Goal: Obtain resource: Obtain resource

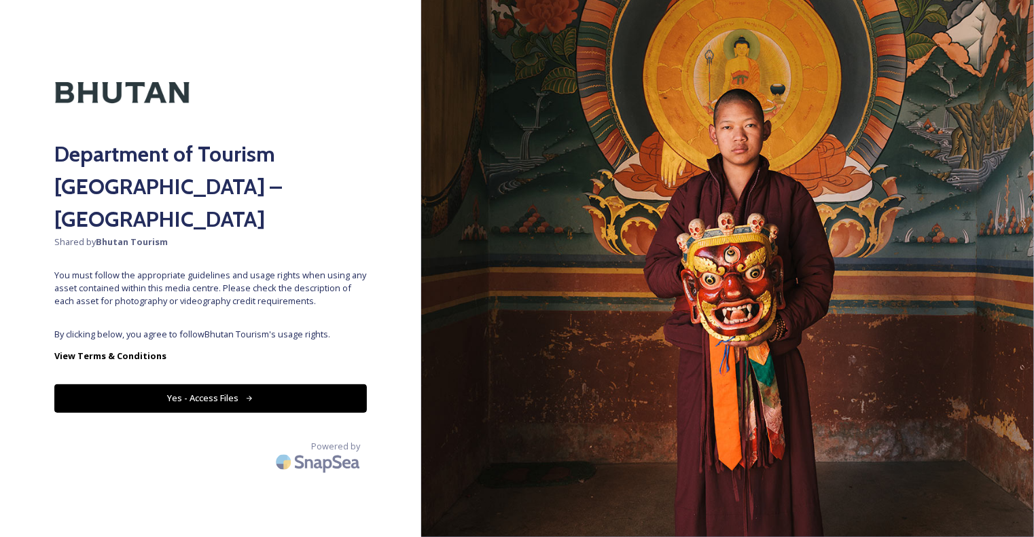
click at [321, 385] on button "Yes - Access Files" at bounding box center [210, 399] width 313 height 28
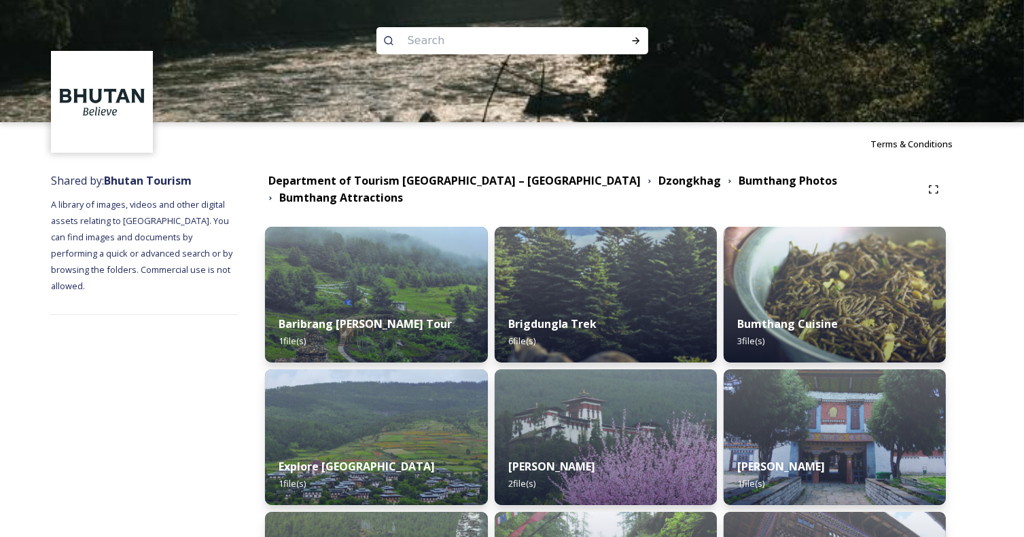
click at [527, 188] on div at bounding box center [512, 183] width 1024 height 122
click at [403, 190] on strong "Bumthang Attractions" at bounding box center [341, 197] width 124 height 15
click at [739, 185] on strong "Bumthang Photos" at bounding box center [788, 180] width 99 height 15
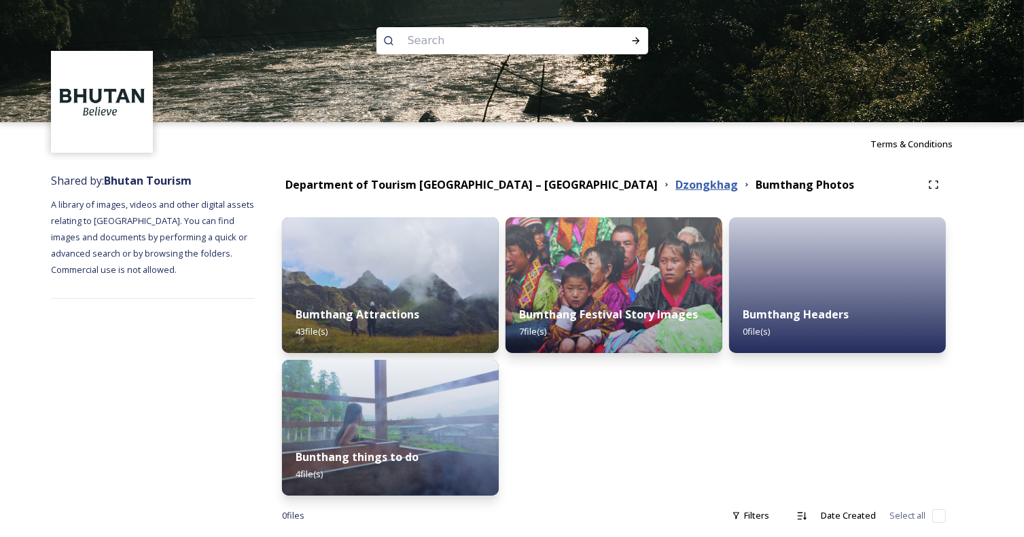
click at [675, 185] on strong "Dzongkhag" at bounding box center [706, 184] width 63 height 15
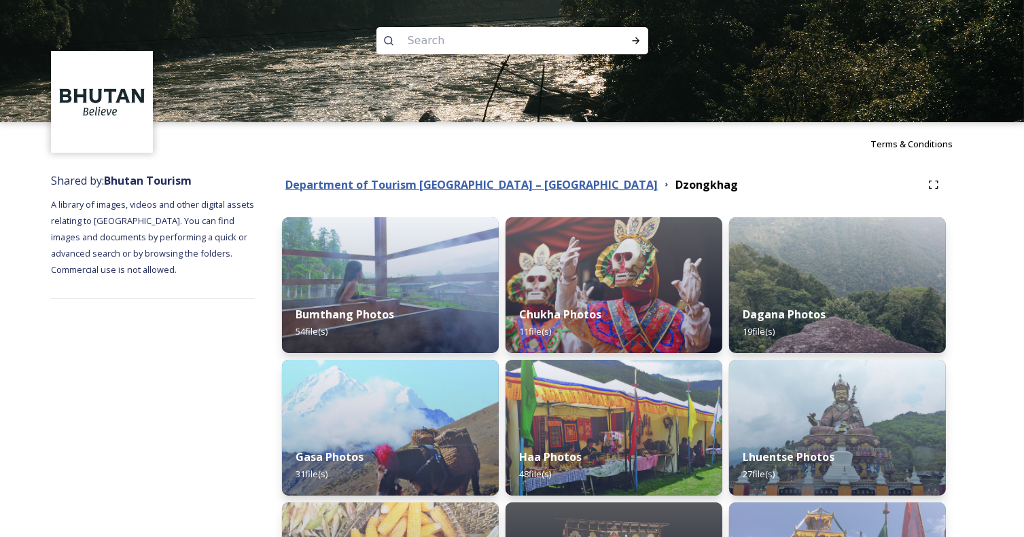
click at [491, 185] on strong "Department of Tourism [GEOGRAPHIC_DATA] – [GEOGRAPHIC_DATA]" at bounding box center [471, 184] width 372 height 15
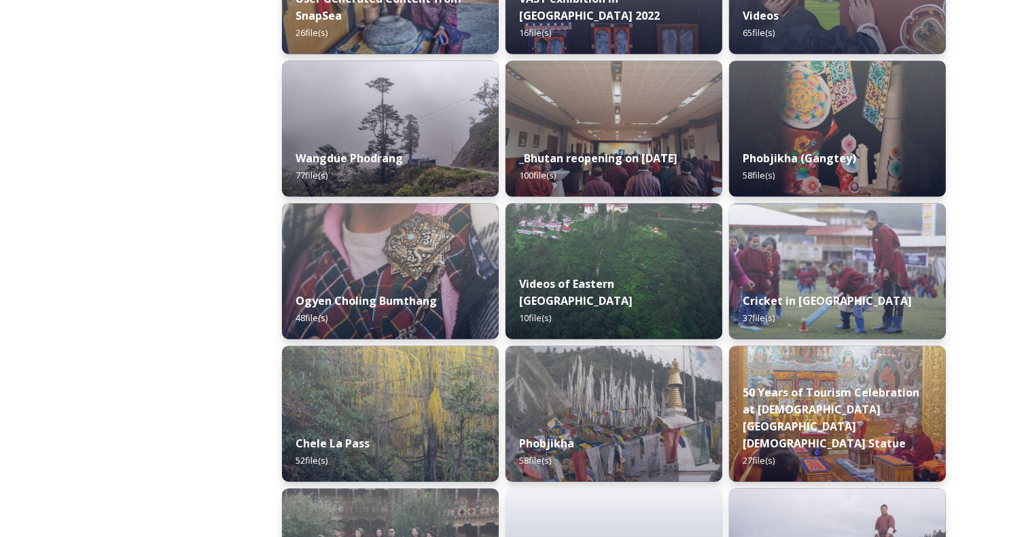
scroll to position [2255, 0]
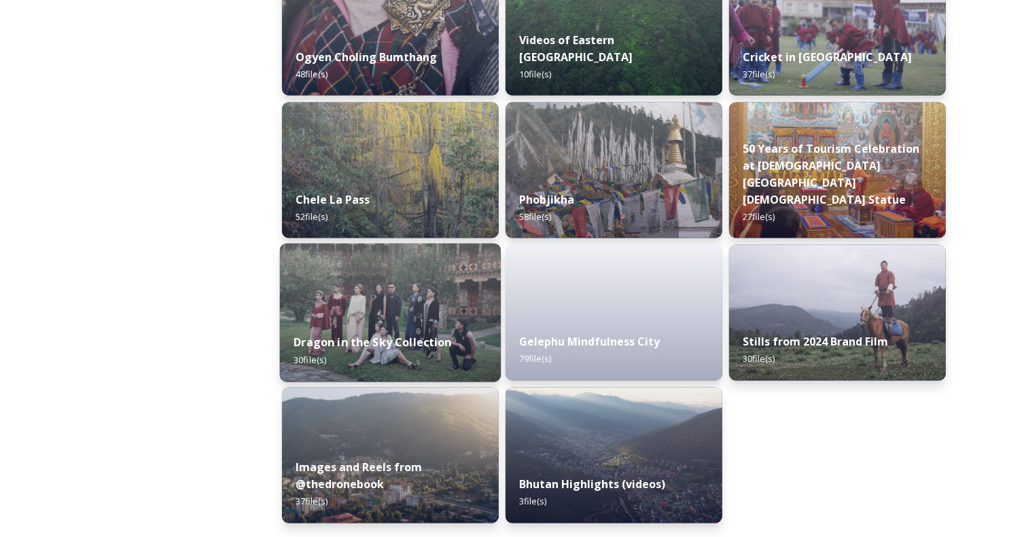
click at [430, 351] on div "Dragon in the Sky Collection 30 file(s)" at bounding box center [390, 352] width 221 height 62
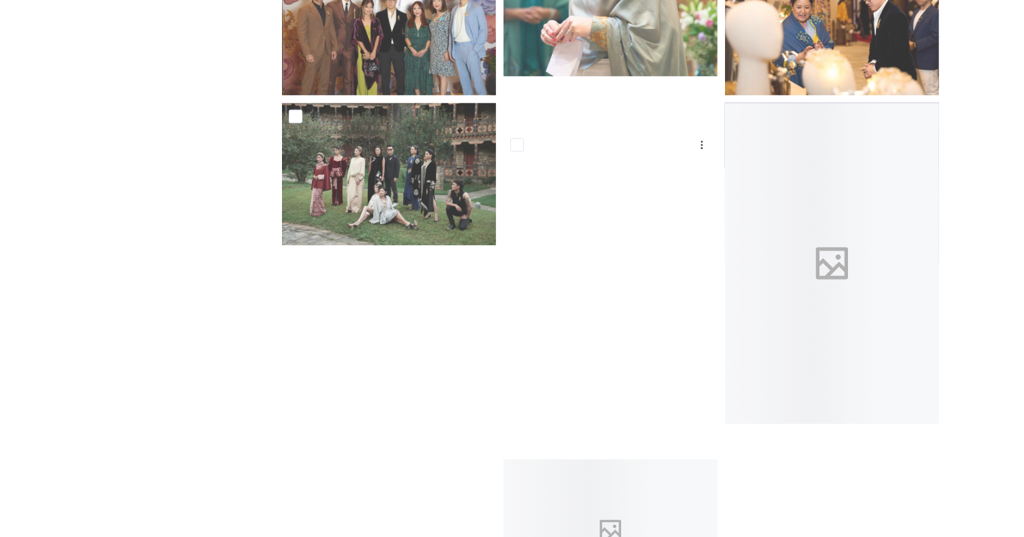
scroll to position [2313, 0]
